Goal: Task Accomplishment & Management: Use online tool/utility

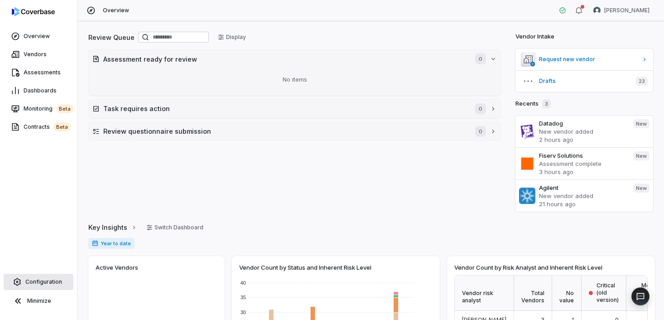
click at [47, 284] on span "Configuration" at bounding box center [43, 281] width 37 height 7
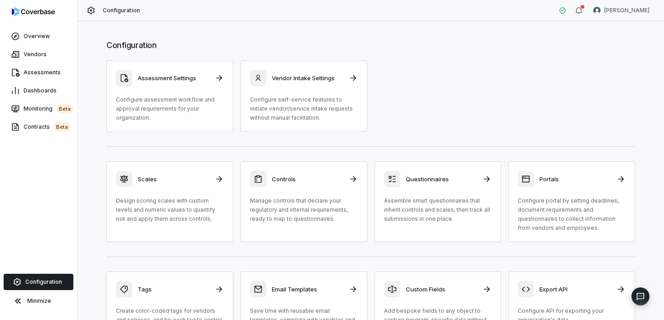
click at [184, 302] on div "Tags Create color-coded tags for vendors and services, and tie each tag to cont…" at bounding box center [170, 312] width 108 height 62
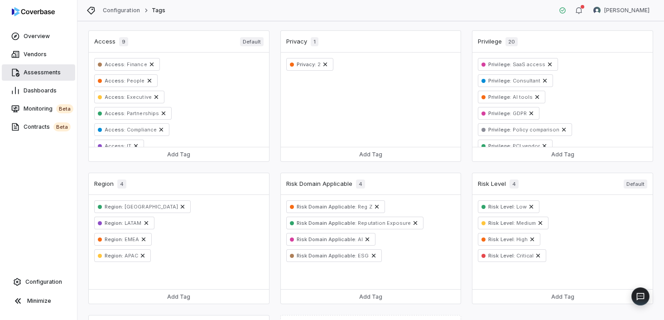
click at [50, 74] on span "Assessments" at bounding box center [42, 72] width 37 height 7
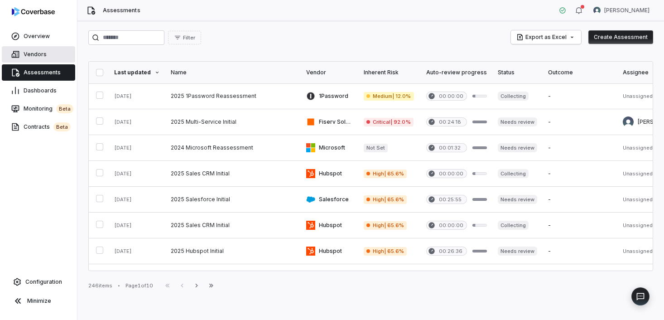
click at [21, 46] on link "Vendors" at bounding box center [38, 54] width 73 height 16
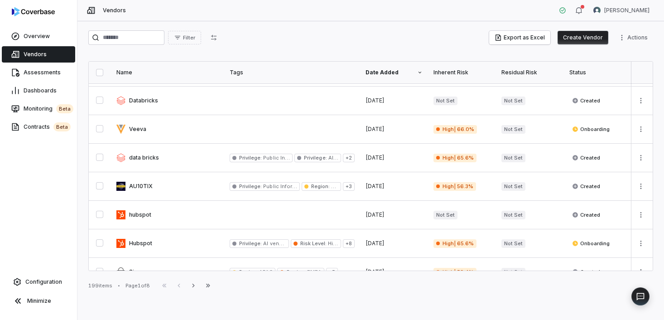
scroll to position [190, 0]
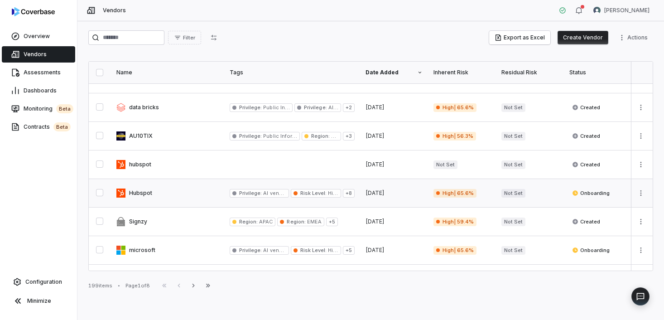
click at [193, 195] on link at bounding box center [167, 193] width 113 height 28
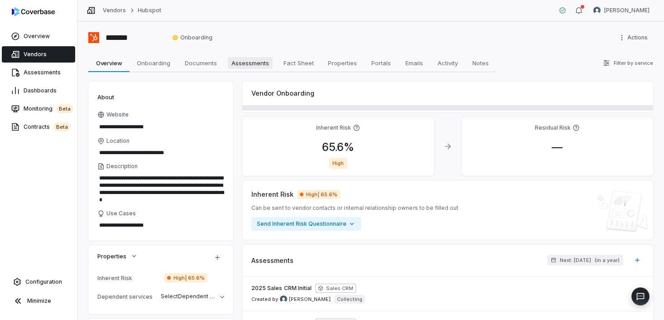
click at [243, 63] on span "Assessments" at bounding box center [250, 63] width 45 height 12
type textarea "*"
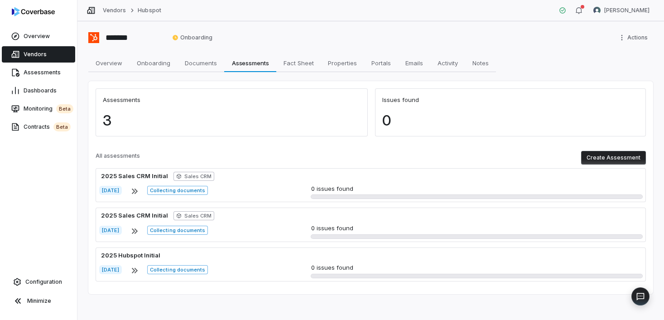
scroll to position [3, 0]
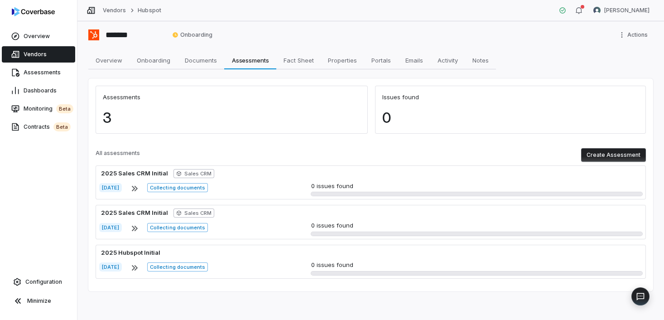
click at [601, 159] on button "Create Assessment" at bounding box center [613, 155] width 65 height 14
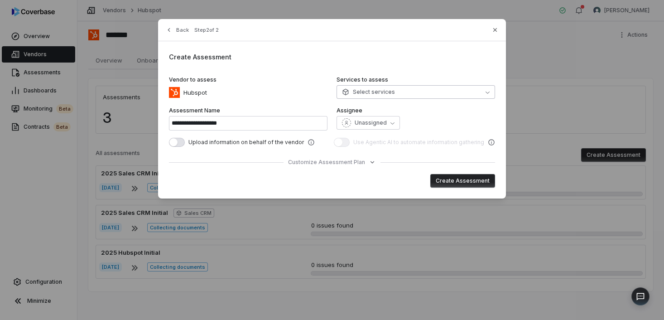
click at [450, 88] on button "Select services" at bounding box center [416, 92] width 159 height 14
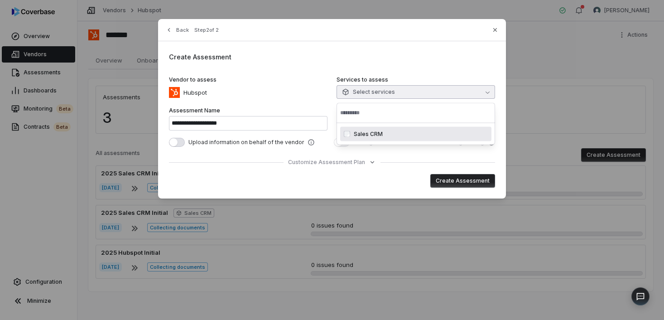
click at [389, 135] on div "Sales CRM" at bounding box center [421, 133] width 134 height 7
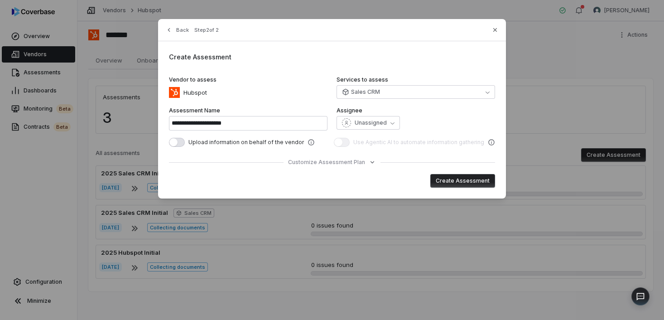
click at [400, 178] on div "Create Assessment" at bounding box center [332, 181] width 326 height 14
click at [441, 183] on button "Create Assessment" at bounding box center [462, 181] width 65 height 14
type input "**********"
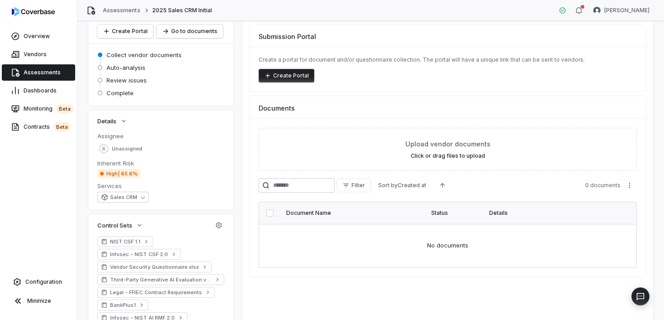
scroll to position [63, 0]
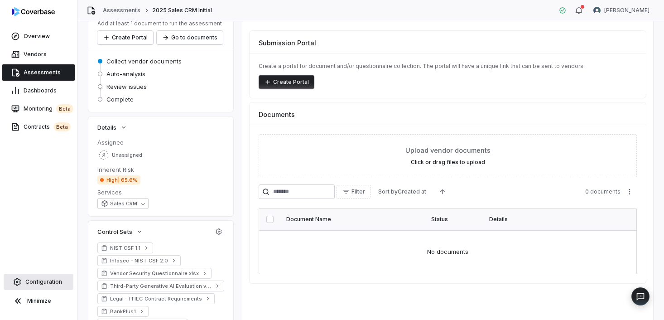
click at [54, 281] on span "Configuration" at bounding box center [43, 281] width 37 height 7
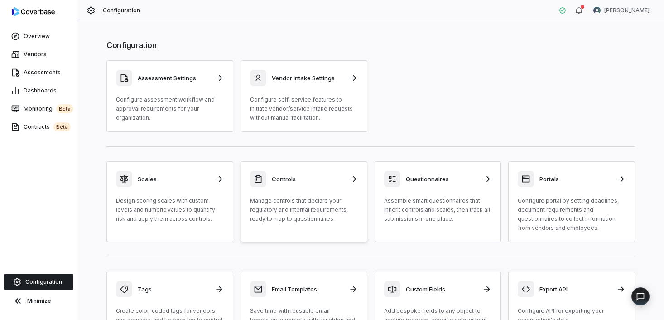
scroll to position [70, 0]
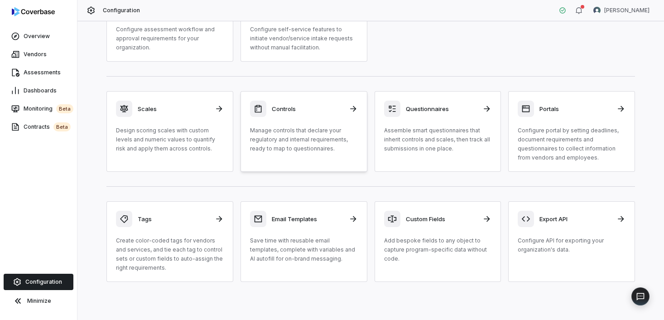
click at [310, 137] on p "Manage controls that declare your regulatory and internal requirements, ready t…" at bounding box center [304, 139] width 108 height 27
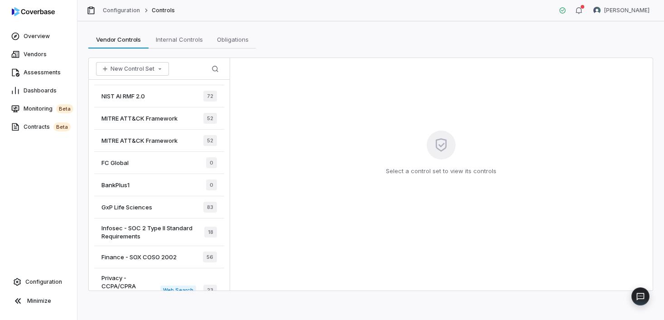
scroll to position [73, 0]
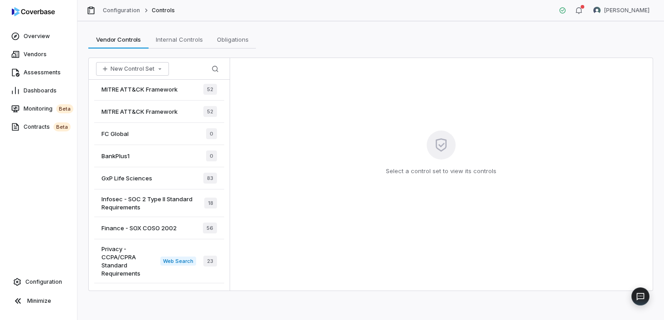
click at [123, 179] on span "GxP Life Sciences" at bounding box center [126, 178] width 51 height 8
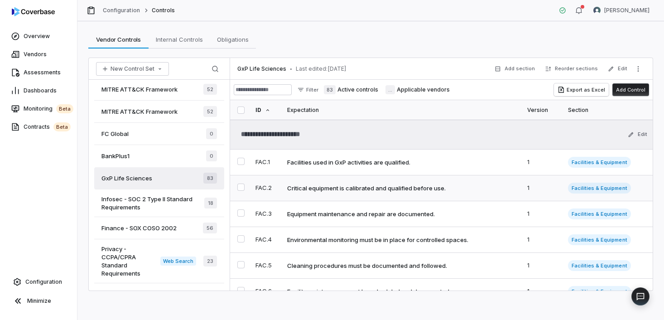
type textarea "*"
click at [624, 73] on button "Edit" at bounding box center [617, 69] width 25 height 16
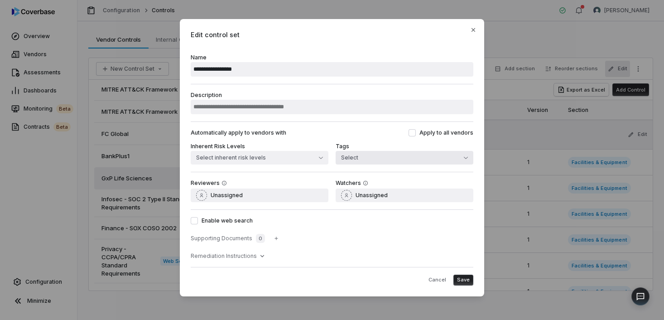
click at [408, 155] on button "Select" at bounding box center [405, 158] width 138 height 14
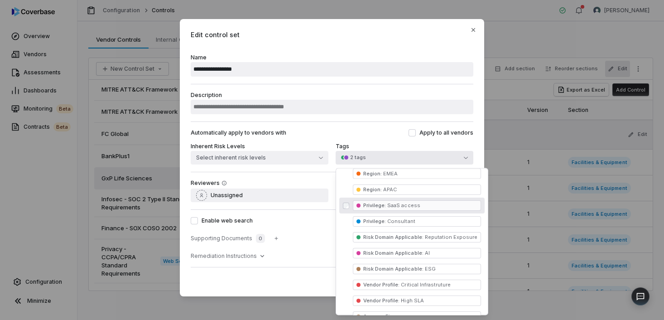
scroll to position [88, 0]
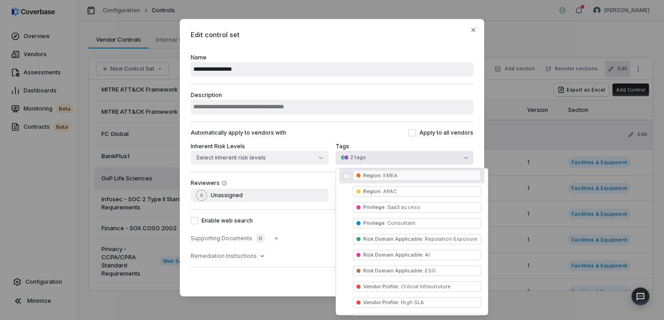
click at [356, 177] on span "Region : EMEA" at bounding box center [417, 175] width 128 height 10
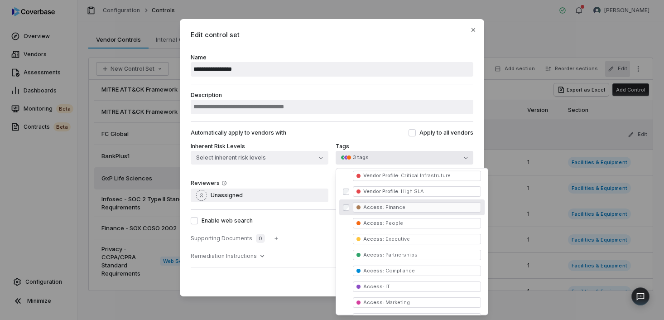
scroll to position [199, 0]
click at [385, 190] on span "Vendor Profile :" at bounding box center [381, 191] width 36 height 6
click at [401, 131] on div "Automatically apply to vendors with Apply to all vendors" at bounding box center [332, 132] width 283 height 7
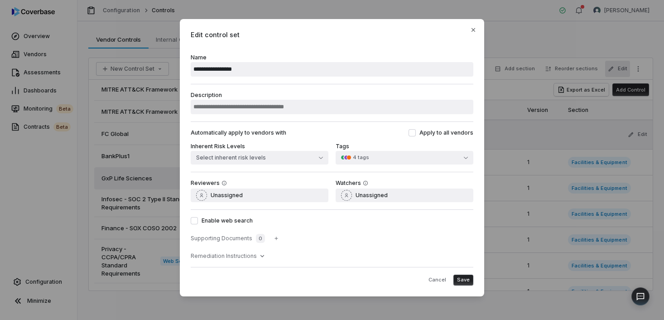
click at [461, 277] on span "Save" at bounding box center [463, 279] width 13 height 7
